Goal: Task Accomplishment & Management: Manage account settings

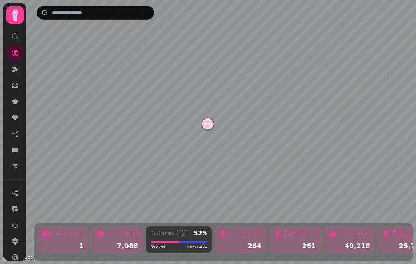
click at [207, 125] on img "House of Fu Manchester" at bounding box center [207, 123] width 11 height 11
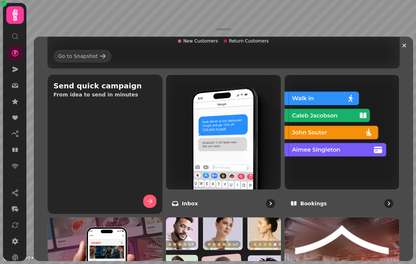
scroll to position [275, 0]
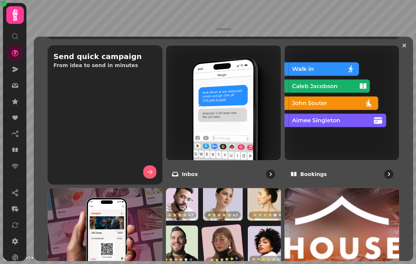
click at [350, 127] on img at bounding box center [342, 103] width 115 height 115
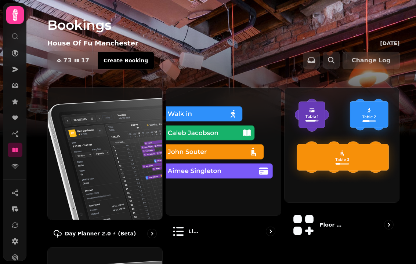
click at [111, 159] on img at bounding box center [105, 154] width 115 height 132
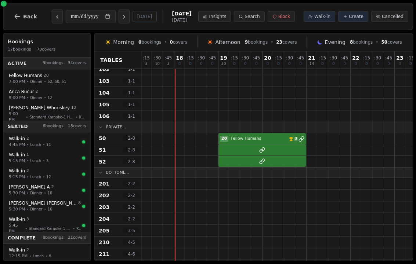
scroll to position [369, 254]
